Goal: Task Accomplishment & Management: Use online tool/utility

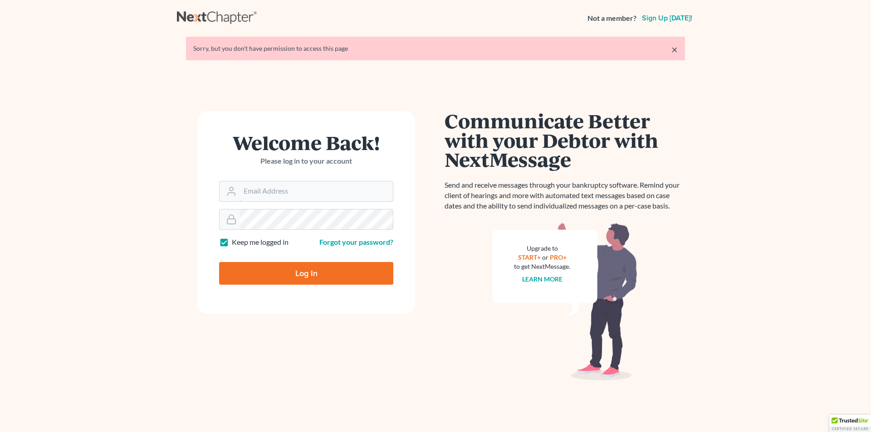
type input "[EMAIL_ADDRESS][DOMAIN_NAME]"
click at [253, 269] on input "Log In" at bounding box center [306, 273] width 174 height 23
type input "Thinking..."
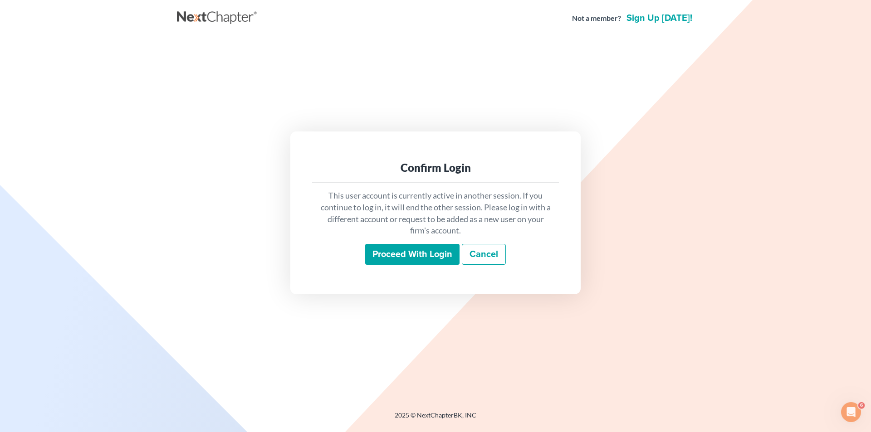
click at [386, 252] on input "Proceed with login" at bounding box center [412, 254] width 94 height 21
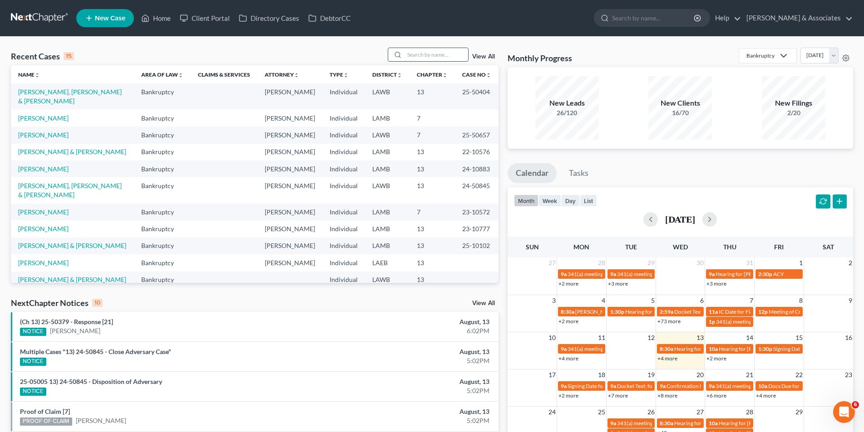
click at [412, 52] on input "search" at bounding box center [436, 54] width 64 height 13
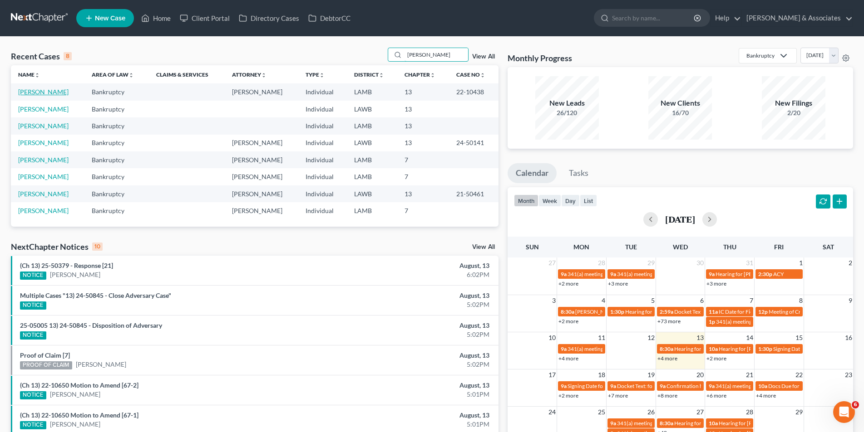
type input "[PERSON_NAME]"
click at [44, 93] on link "[PERSON_NAME]" at bounding box center [43, 92] width 50 height 8
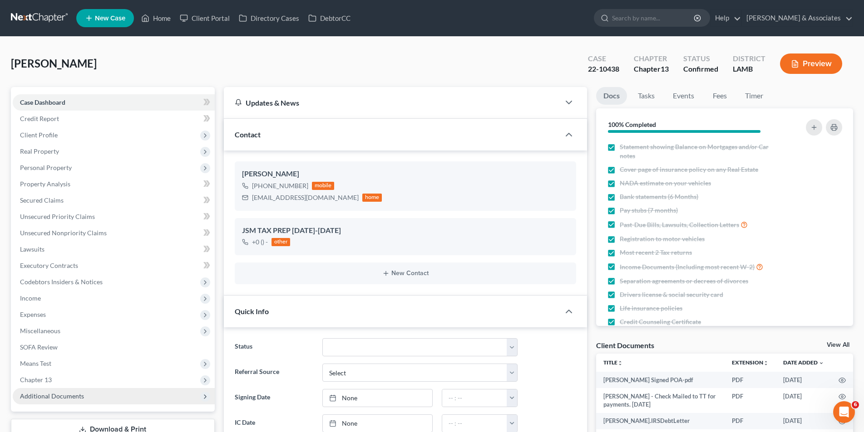
click at [71, 393] on span "Additional Documents" at bounding box center [52, 397] width 64 height 8
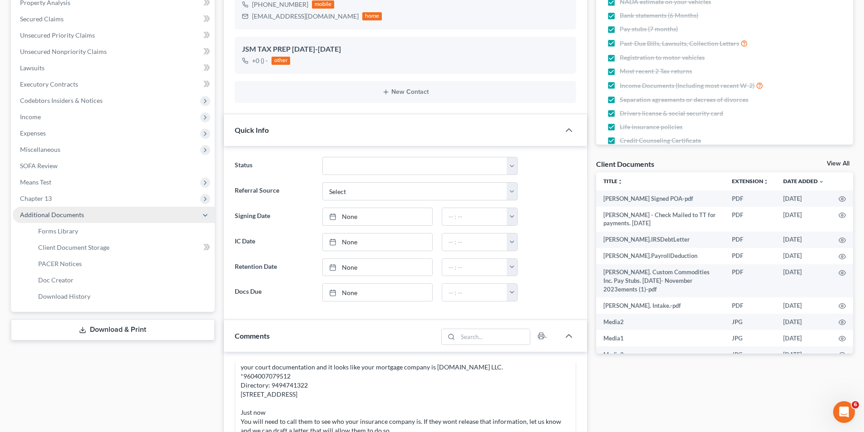
scroll to position [5965, 0]
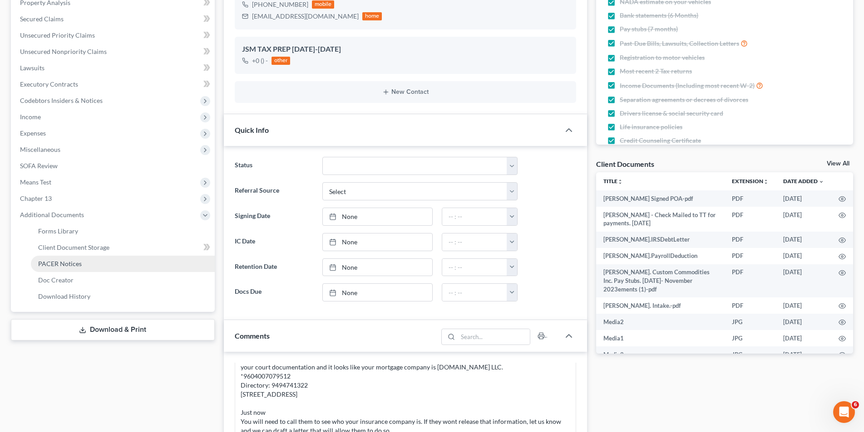
click at [61, 261] on span "PACER Notices" at bounding box center [60, 264] width 44 height 8
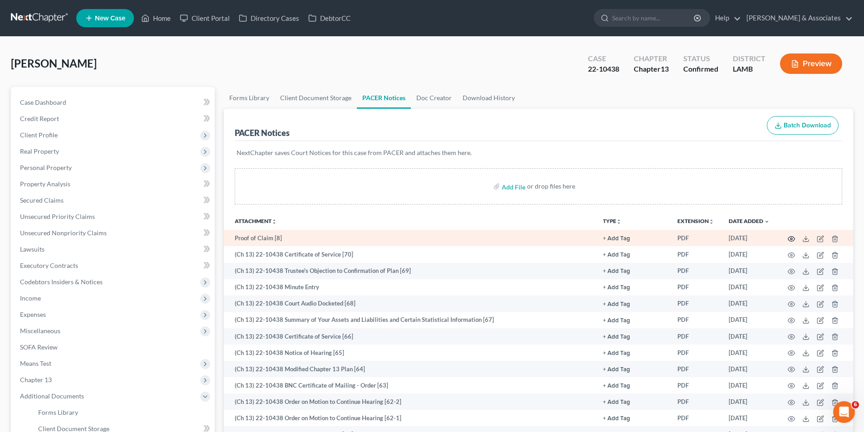
click at [789, 240] on icon "button" at bounding box center [790, 239] width 7 height 7
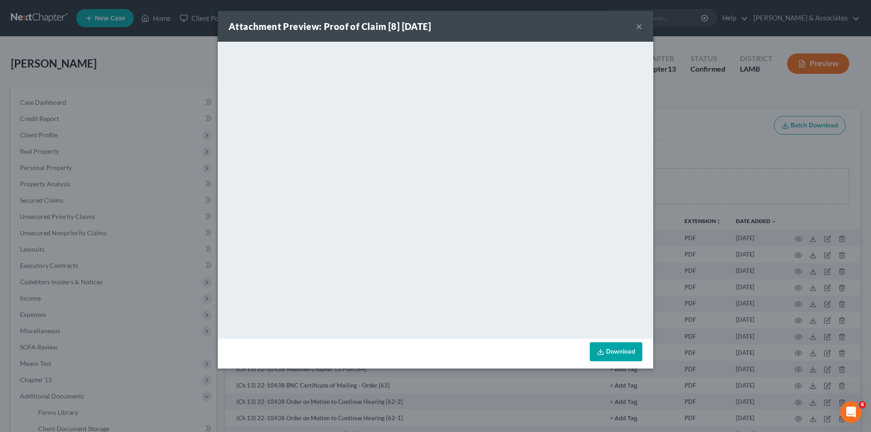
click at [641, 21] on button "×" at bounding box center [639, 26] width 6 height 11
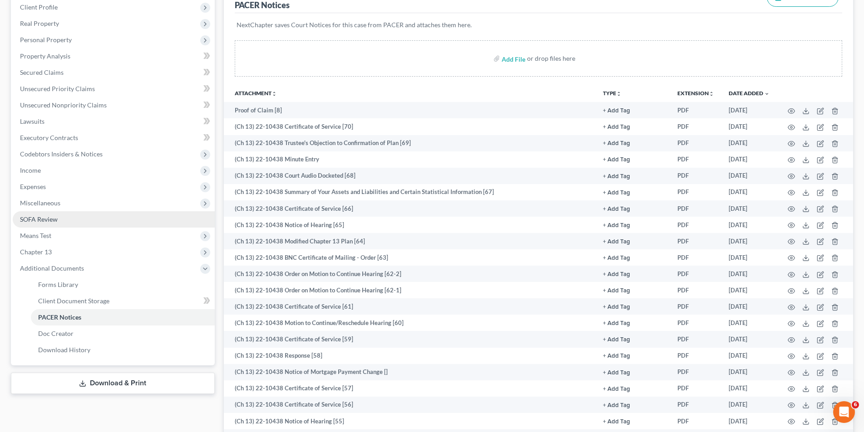
scroll to position [136, 0]
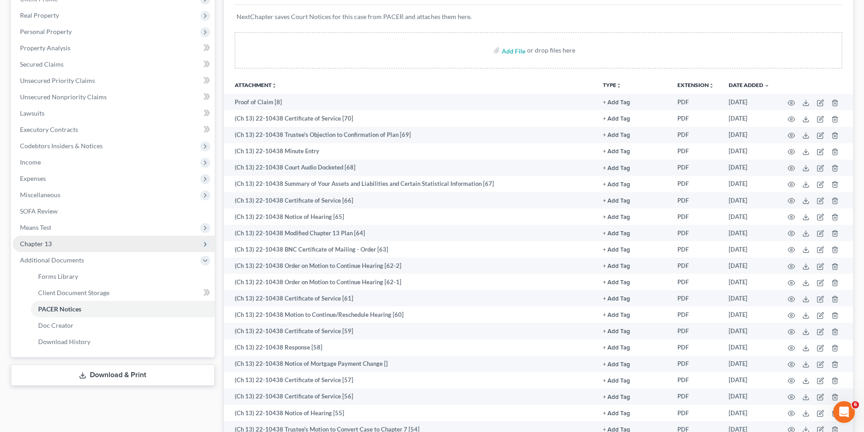
click at [117, 239] on span "Chapter 13" at bounding box center [114, 244] width 202 height 16
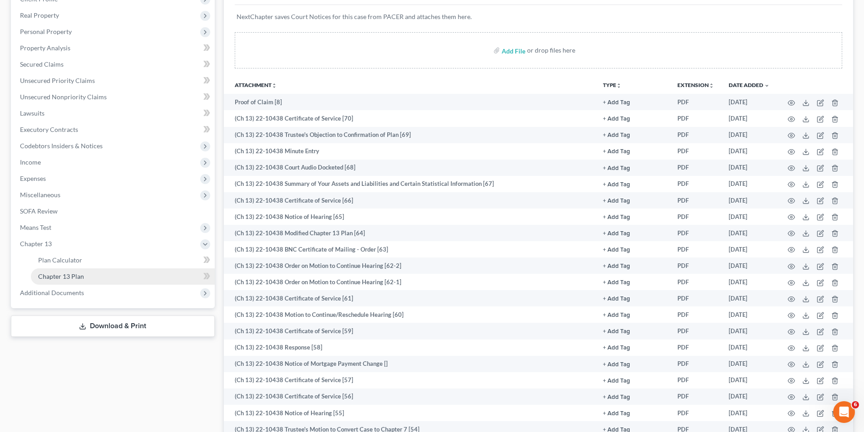
click at [100, 271] on link "Chapter 13 Plan" at bounding box center [123, 277] width 184 height 16
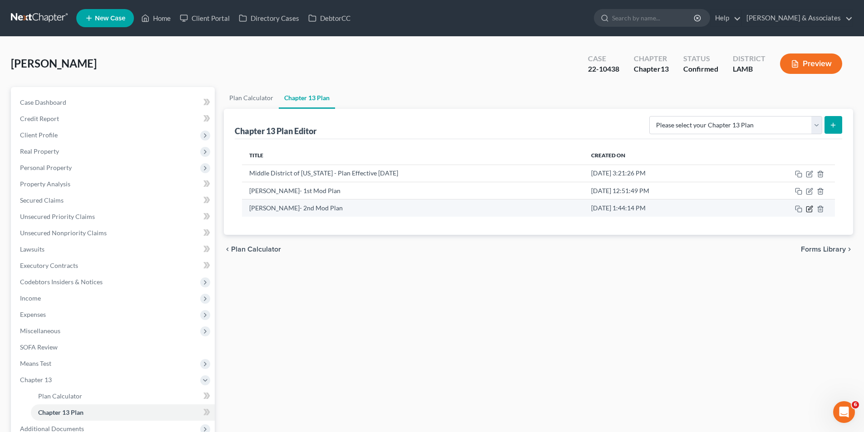
click at [809, 209] on icon "button" at bounding box center [808, 209] width 7 height 7
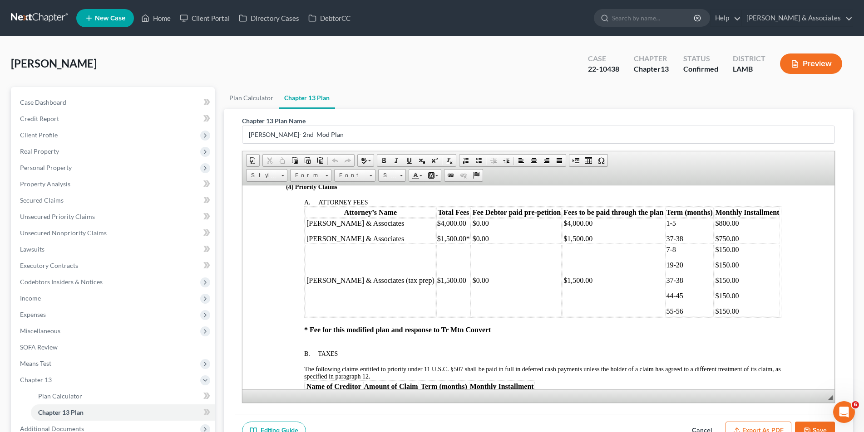
scroll to position [318, 0]
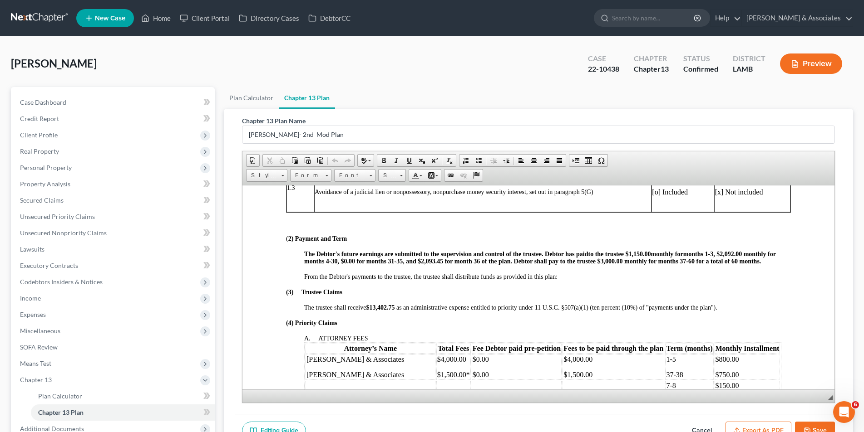
drag, startPoint x: 613, startPoint y: 261, endPoint x: 619, endPoint y: 261, distance: 5.9
click at [614, 261] on span "months 1-3, $2,092.00 monthly for months 4-30, $0.00 for months 31-35, and $2,0…" at bounding box center [539, 257] width 471 height 14
click at [393, 307] on strong "$13,402.75" at bounding box center [380, 307] width 30 height 7
click at [386, 308] on strong "$13,4021.95 5" at bounding box center [383, 307] width 37 height 7
click at [395, 307] on strong "$13,40 1.95 5" at bounding box center [382, 307] width 34 height 7
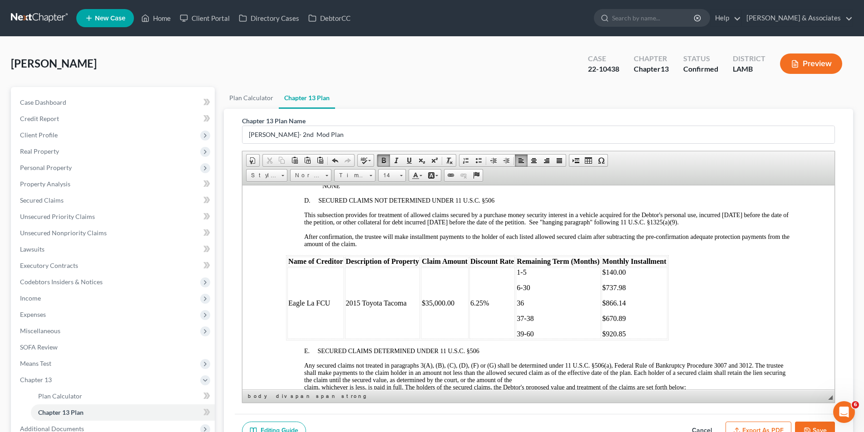
scroll to position [1407, 0]
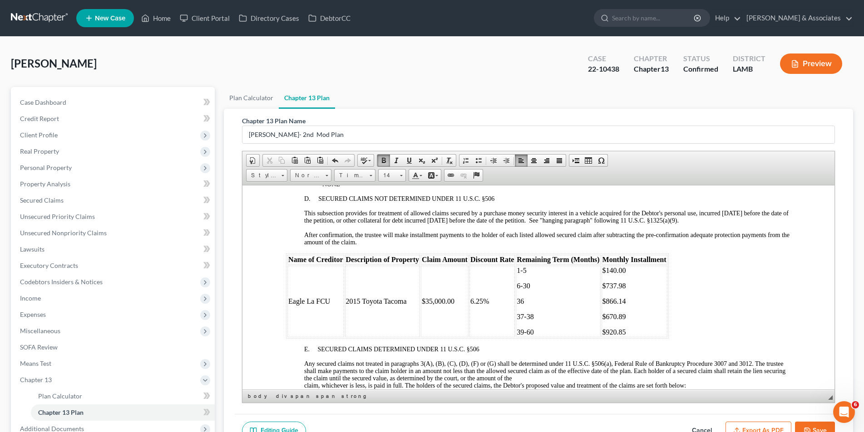
click at [624, 316] on font "$670.89" at bounding box center [614, 317] width 24 height 8
drag, startPoint x: 626, startPoint y: 330, endPoint x: 631, endPoint y: 329, distance: 4.9
click at [626, 330] on p "$920.85" at bounding box center [634, 332] width 64 height 8
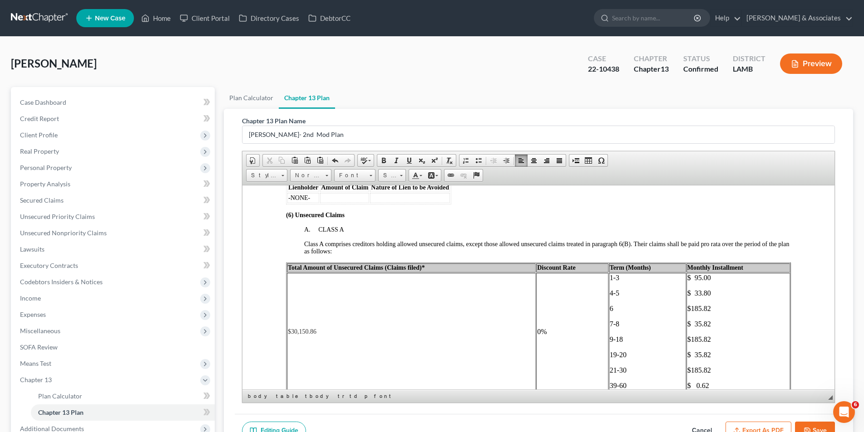
scroll to position [1770, 0]
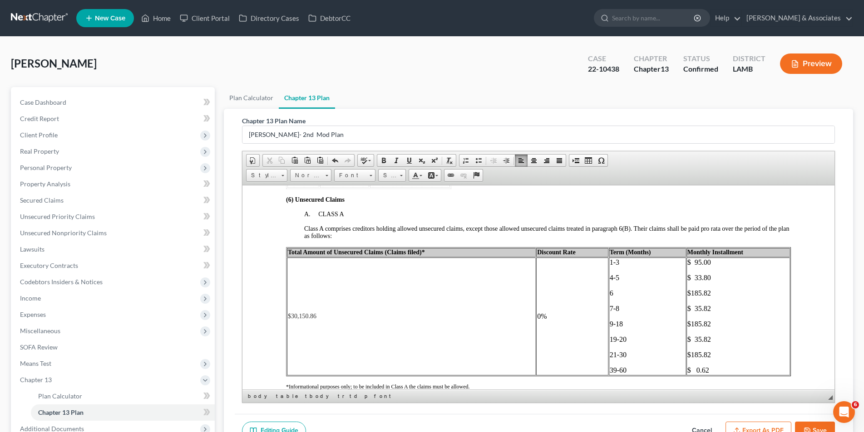
click at [703, 368] on p "$ 0.62" at bounding box center [738, 370] width 102 height 8
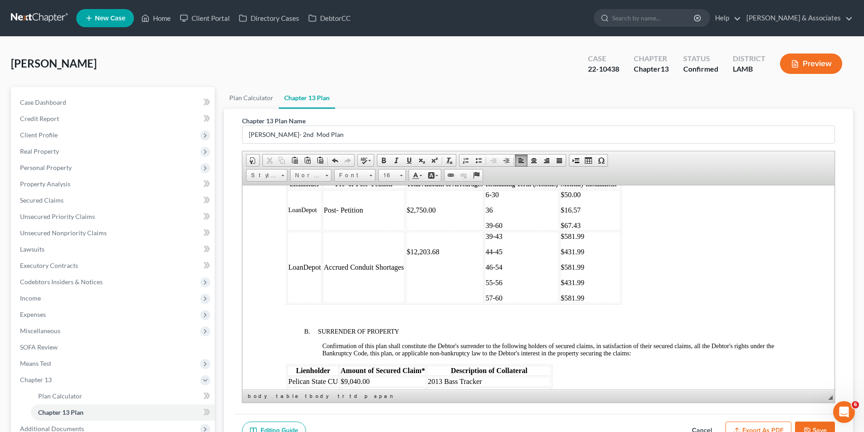
scroll to position [1089, 0]
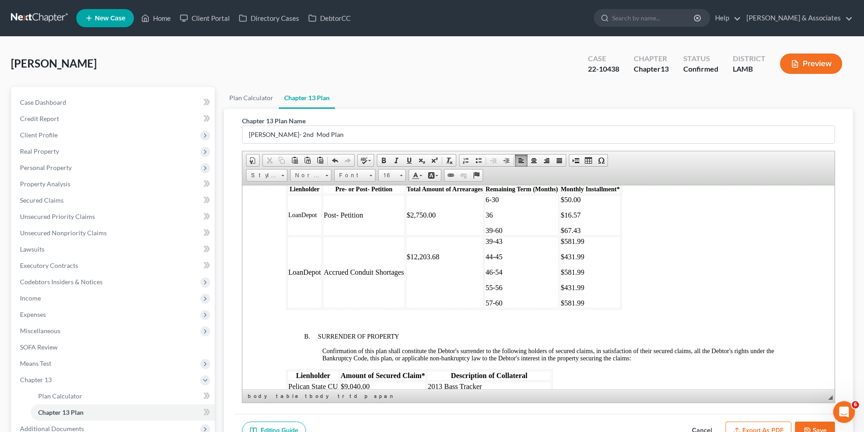
click at [442, 257] on p "$12,203.68" at bounding box center [444, 257] width 76 height 8
click at [599, 243] on p "$581.99" at bounding box center [589, 241] width 59 height 8
drag, startPoint x: 584, startPoint y: 255, endPoint x: 592, endPoint y: 256, distance: 8.2
click at [584, 255] on p "$431.99" at bounding box center [589, 257] width 59 height 8
click at [587, 273] on p "$581.99" at bounding box center [589, 272] width 59 height 8
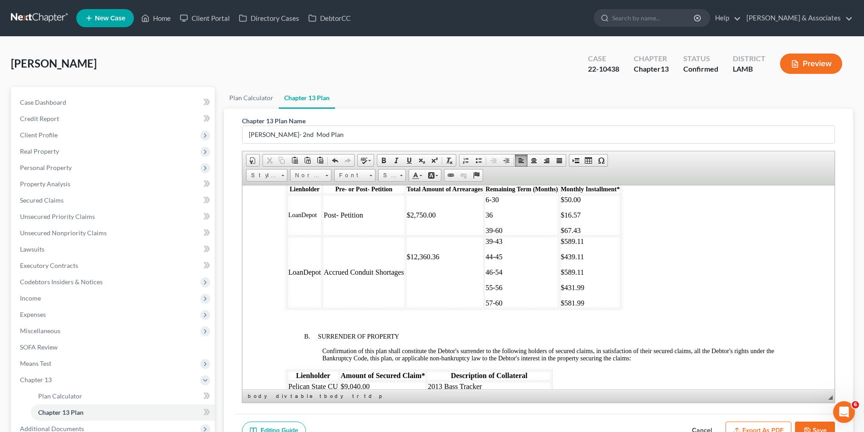
click at [583, 289] on p "$431.99" at bounding box center [589, 288] width 59 height 8
click at [585, 302] on p "$581.99" at bounding box center [589, 303] width 59 height 8
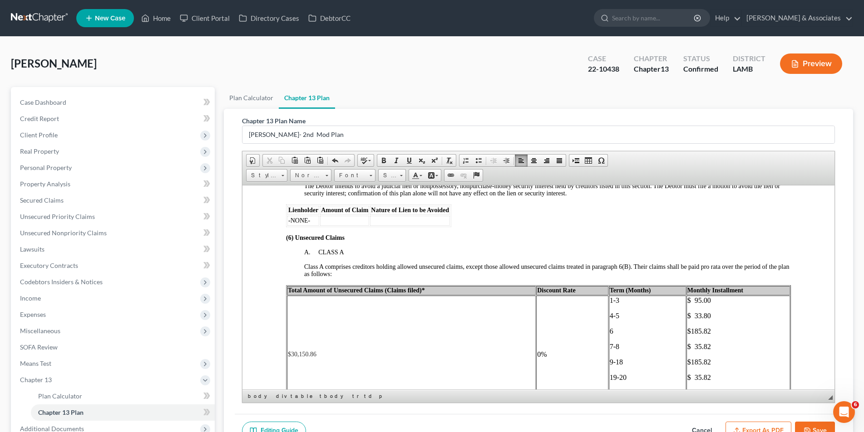
scroll to position [1815, 0]
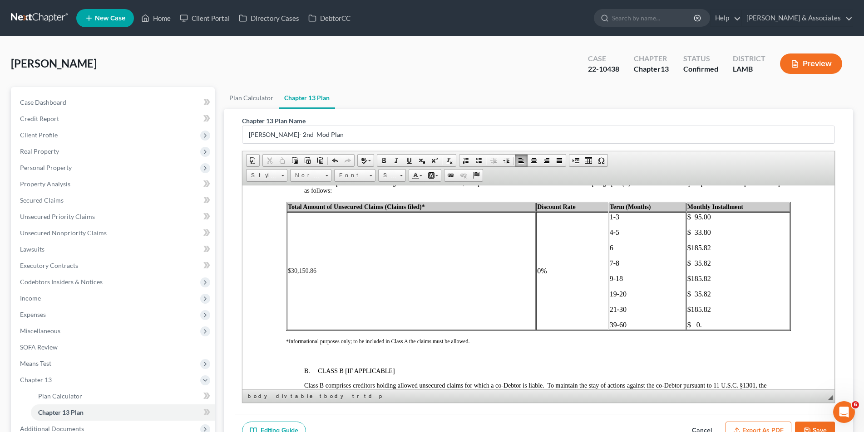
click at [696, 324] on p "$ 0." at bounding box center [738, 325] width 102 height 8
click at [688, 326] on span "$ 1.39" at bounding box center [698, 325] width 22 height 8
click at [689, 326] on span "$ 1.39" at bounding box center [698, 325] width 22 height 8
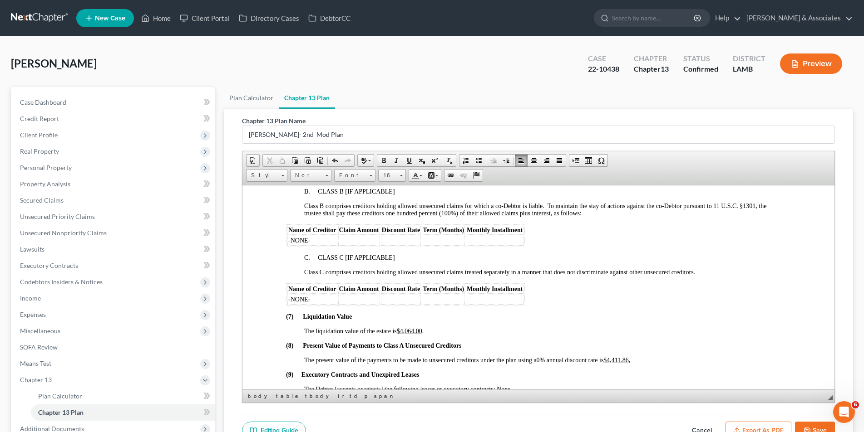
scroll to position [1997, 0]
click at [810, 425] on button "Save" at bounding box center [815, 431] width 40 height 19
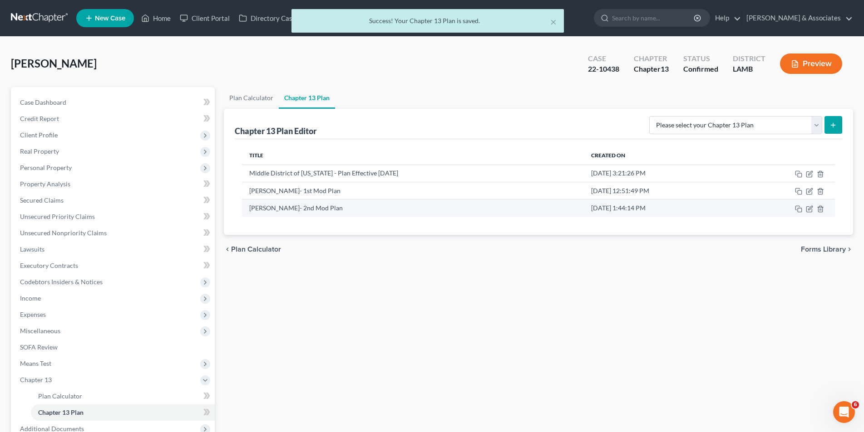
click at [805, 211] on td at bounding box center [785, 208] width 99 height 17
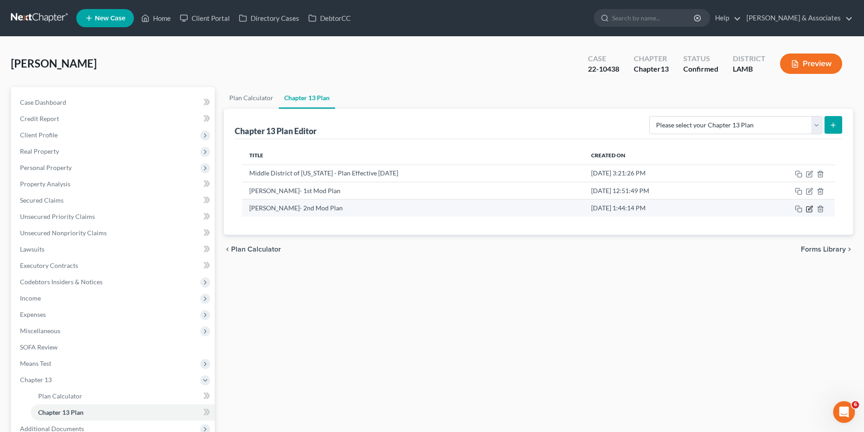
click at [810, 211] on icon "button" at bounding box center [808, 209] width 7 height 7
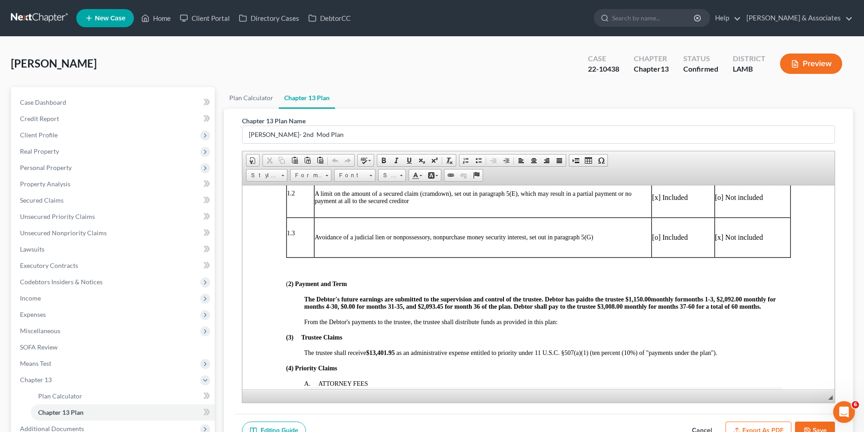
scroll to position [318, 0]
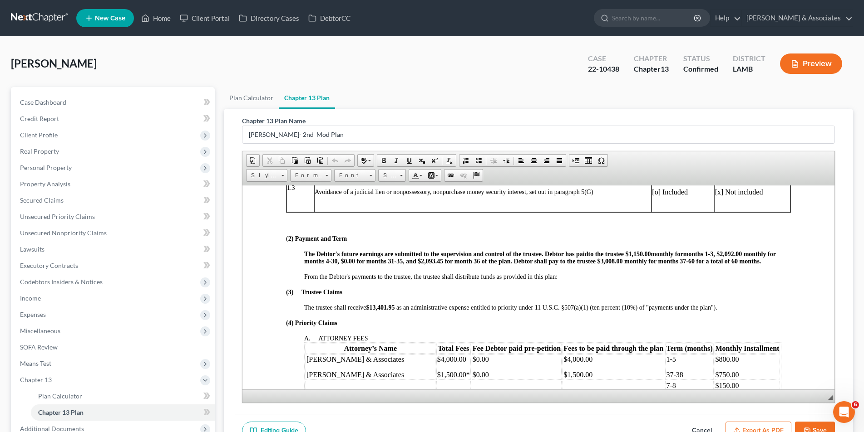
click at [394, 306] on strong "$13,401.95" at bounding box center [380, 307] width 30 height 7
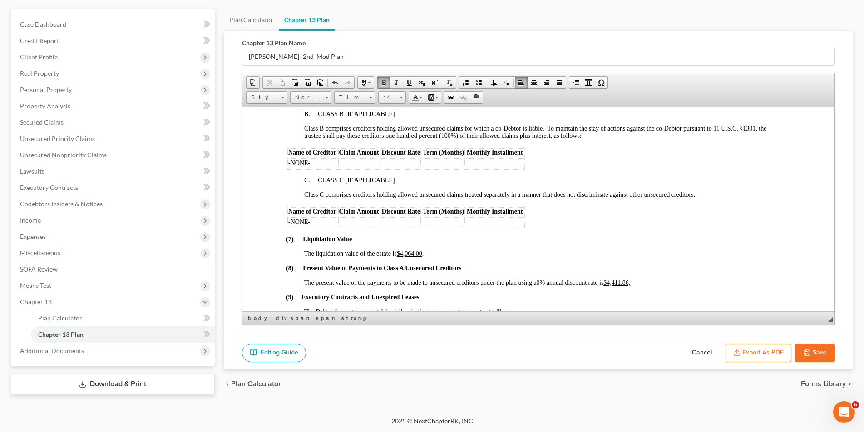
scroll to position [2042, 0]
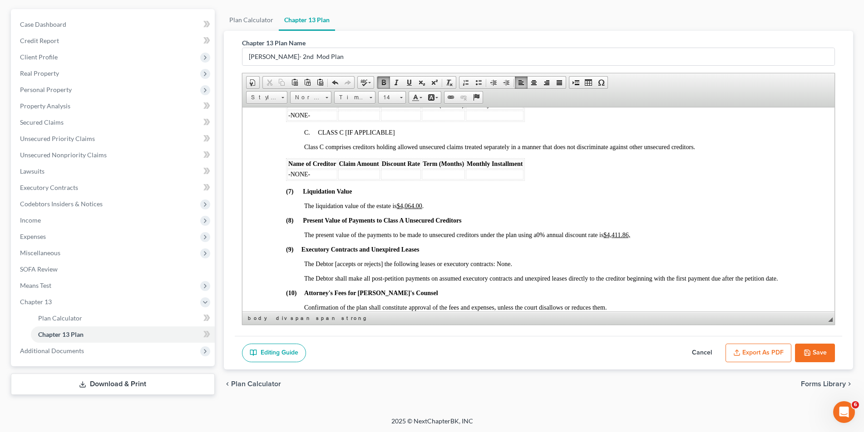
drag, startPoint x: 631, startPoint y: 235, endPoint x: 635, endPoint y: 234, distance: 4.6
click at [629, 235] on u "$4,411.86," at bounding box center [616, 234] width 27 height 7
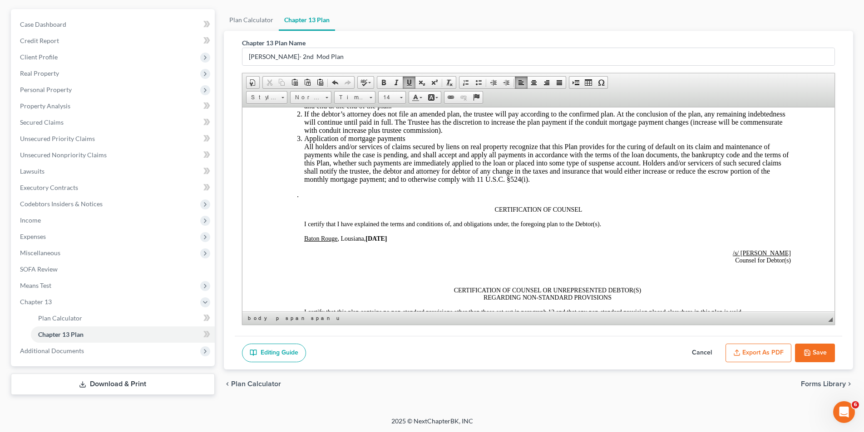
scroll to position [2360, 0]
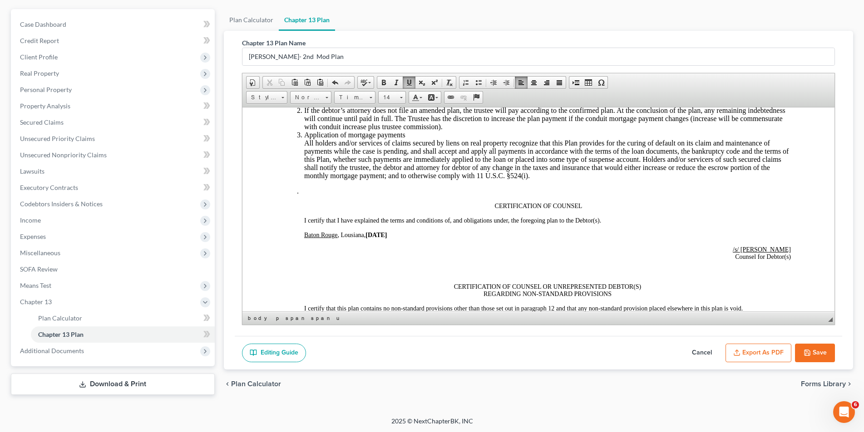
click at [381, 233] on strong "[DATE]" at bounding box center [375, 234] width 21 height 7
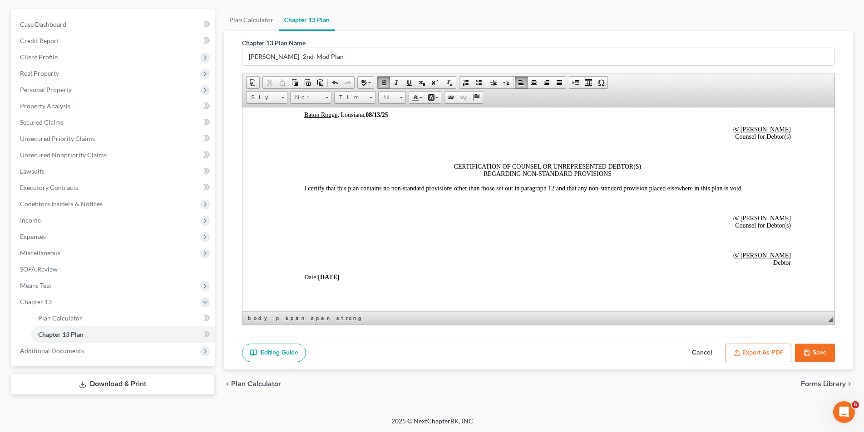
scroll to position [2496, 0]
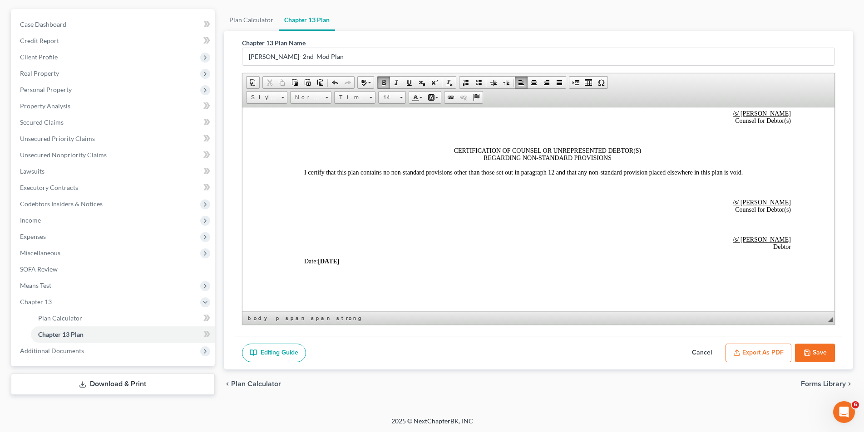
click at [332, 260] on strong "[DATE]" at bounding box center [327, 261] width 21 height 7
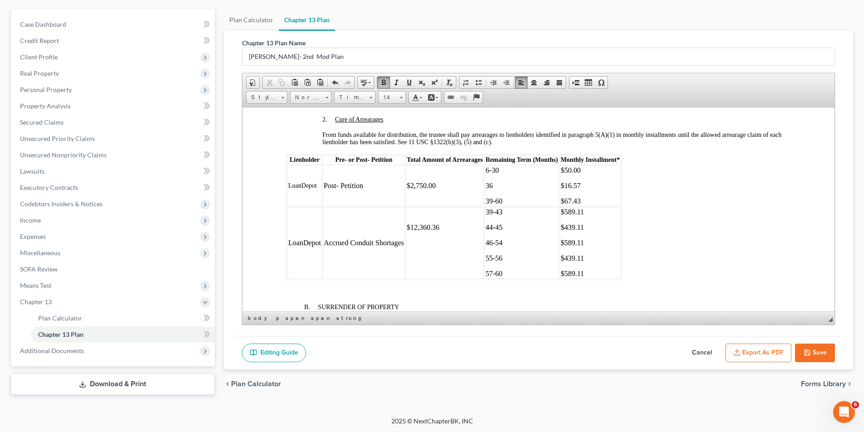
scroll to position [1056, 0]
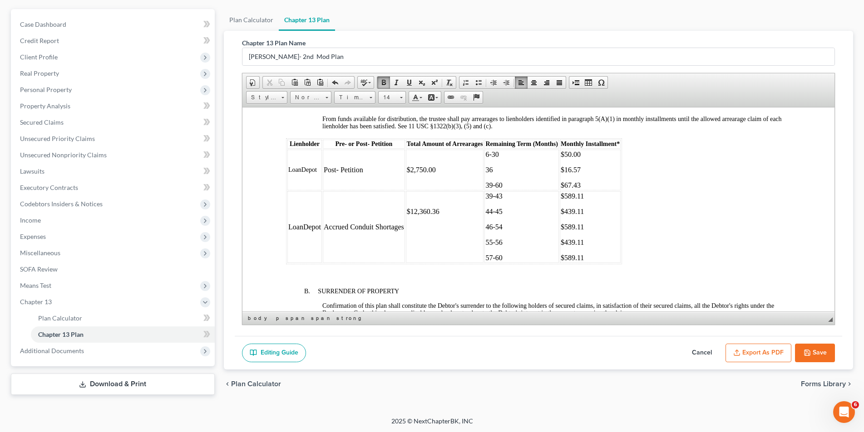
drag, startPoint x: 306, startPoint y: 213, endPoint x: 313, endPoint y: 214, distance: 6.9
click at [306, 213] on td "LoanDepot" at bounding box center [304, 227] width 34 height 72
click at [286, 226] on table "Lienholder Pre- or Post- Petition Total Amount of Arrearages Remaining Term (Mo…" at bounding box center [453, 201] width 336 height 126
click at [324, 226] on td "Accrued Conduit Shortages" at bounding box center [363, 227] width 82 height 72
click at [405, 211] on td "$12,360.36" at bounding box center [444, 227] width 78 height 72
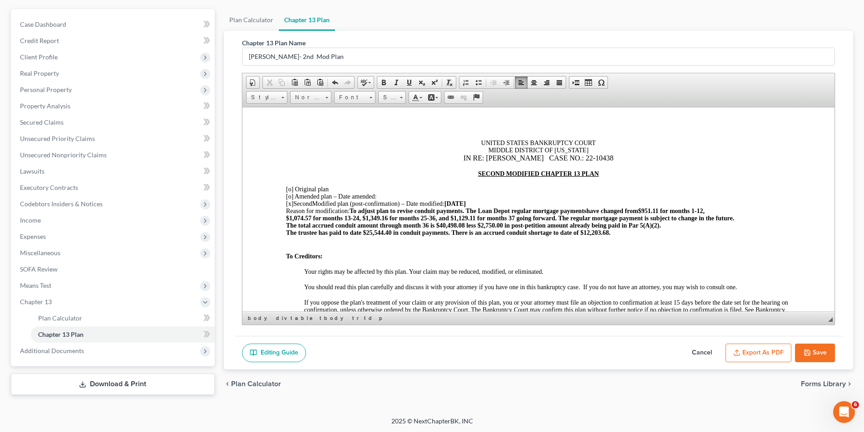
scroll to position [0, 0]
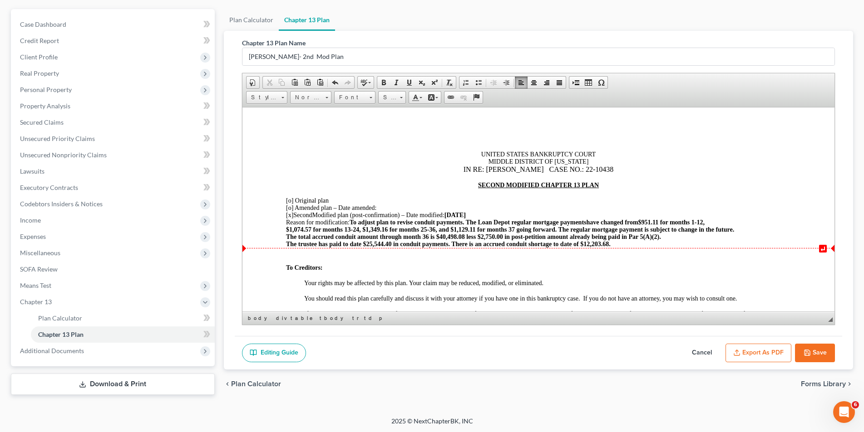
click at [606, 244] on span "The trustee has paid to date $25,544.40 in conduit payments. There is an accrue…" at bounding box center [447, 244] width 324 height 7
click at [580, 243] on span "The trustee has paid to date $25,544.40 in conduit payments. There is an accrue…" at bounding box center [447, 244] width 324 height 7
drag, startPoint x: 608, startPoint y: 245, endPoint x: 643, endPoint y: 243, distance: 35.0
click at [609, 245] on span "The trustee has paid to date $25,544.40 in conduit payments. There is an accrue…" at bounding box center [447, 244] width 324 height 7
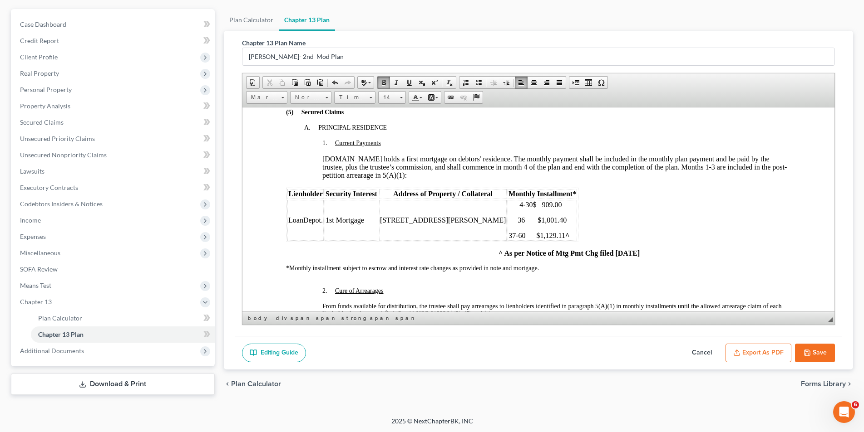
scroll to position [953, 0]
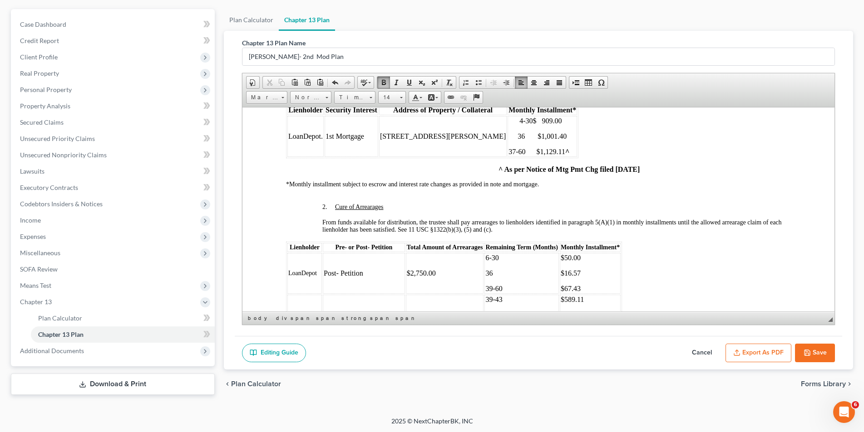
click at [814, 356] on button "Save" at bounding box center [815, 353] width 40 height 19
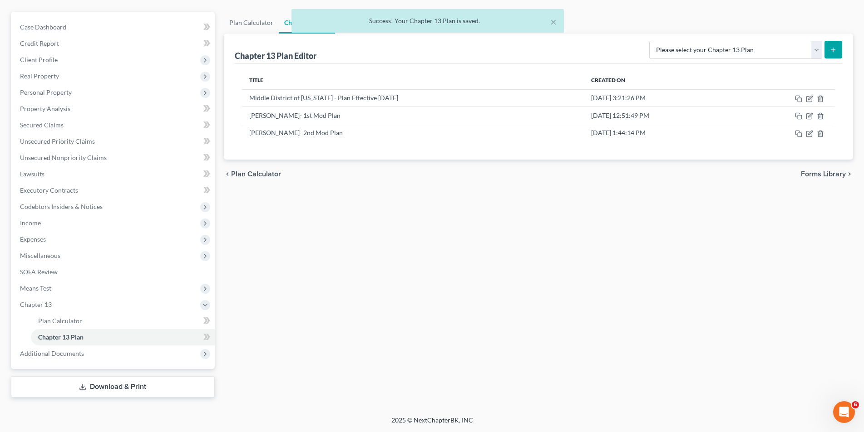
scroll to position [75, 0]
click at [808, 137] on icon "button" at bounding box center [808, 133] width 7 height 7
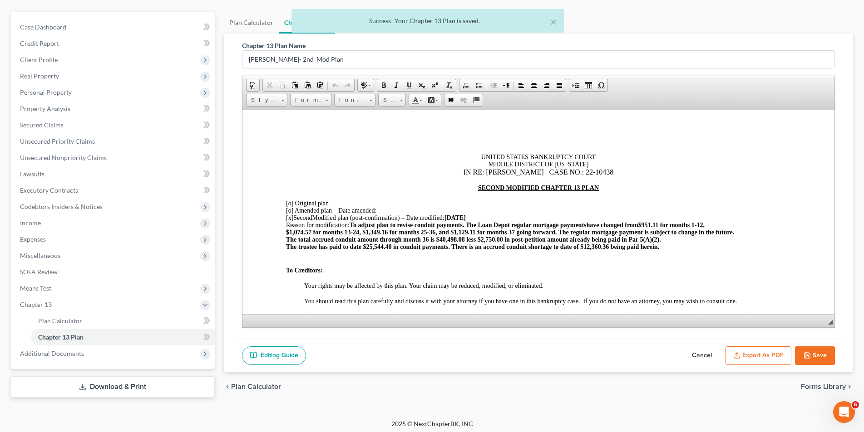
scroll to position [0, 0]
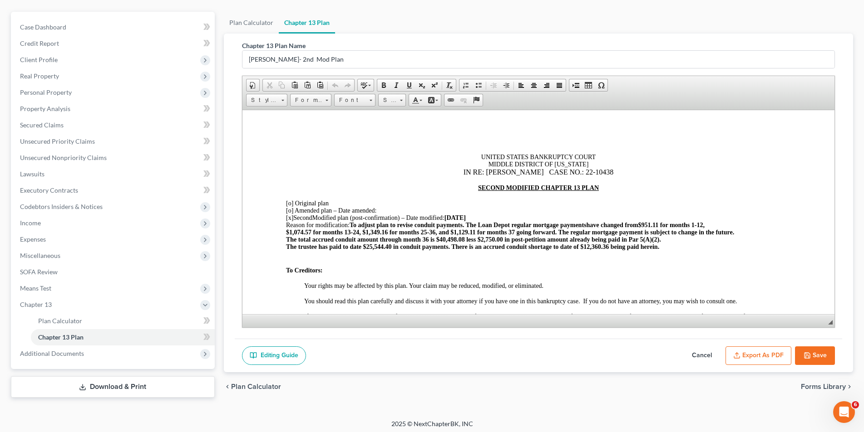
click at [747, 349] on button "Export as PDF" at bounding box center [758, 356] width 66 height 19
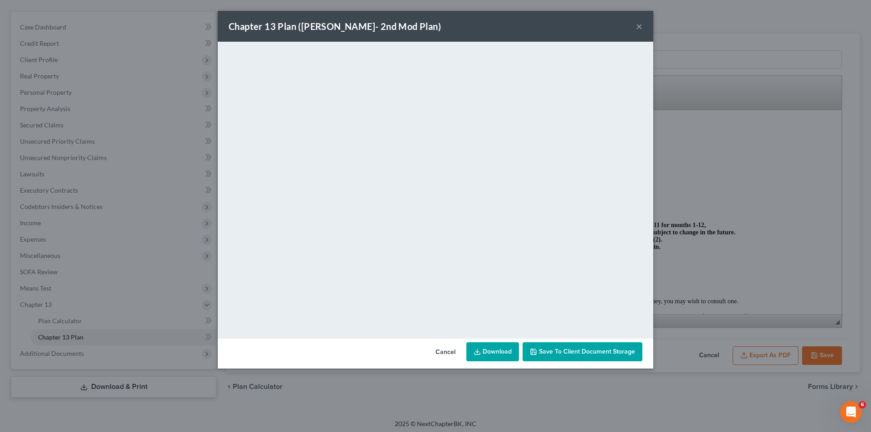
click at [639, 26] on button "×" at bounding box center [639, 26] width 6 height 11
